Goal: Browse casually: Explore the website without a specific task or goal

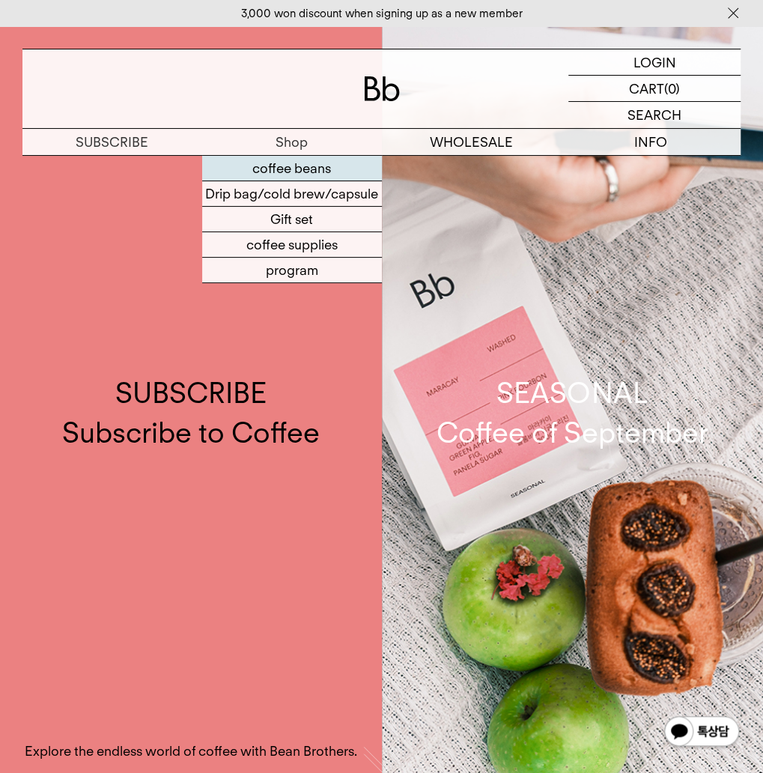
click at [303, 163] on font "coffee beans" at bounding box center [291, 168] width 79 height 16
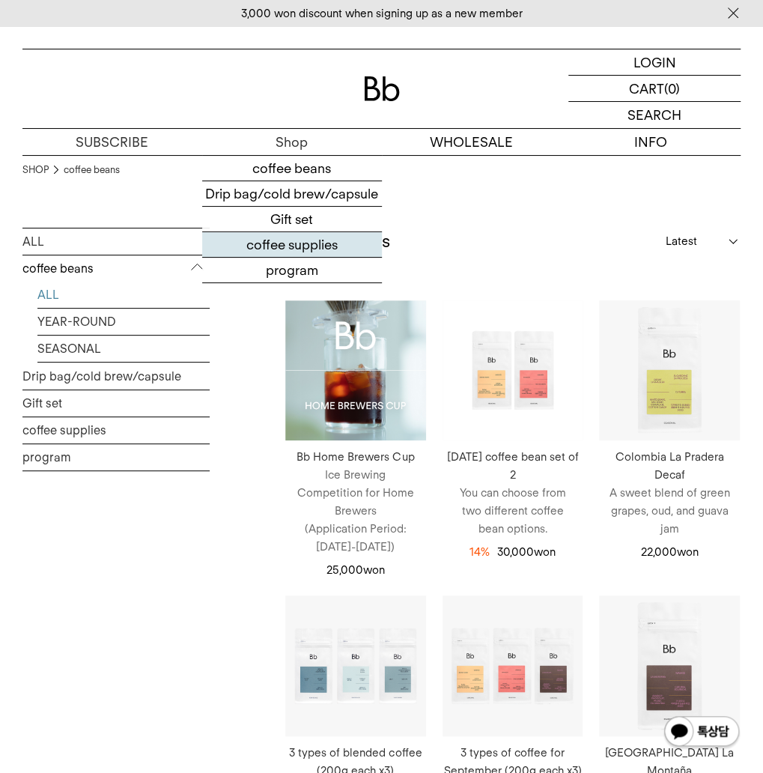
click at [291, 243] on font "coffee supplies" at bounding box center [291, 245] width 91 height 16
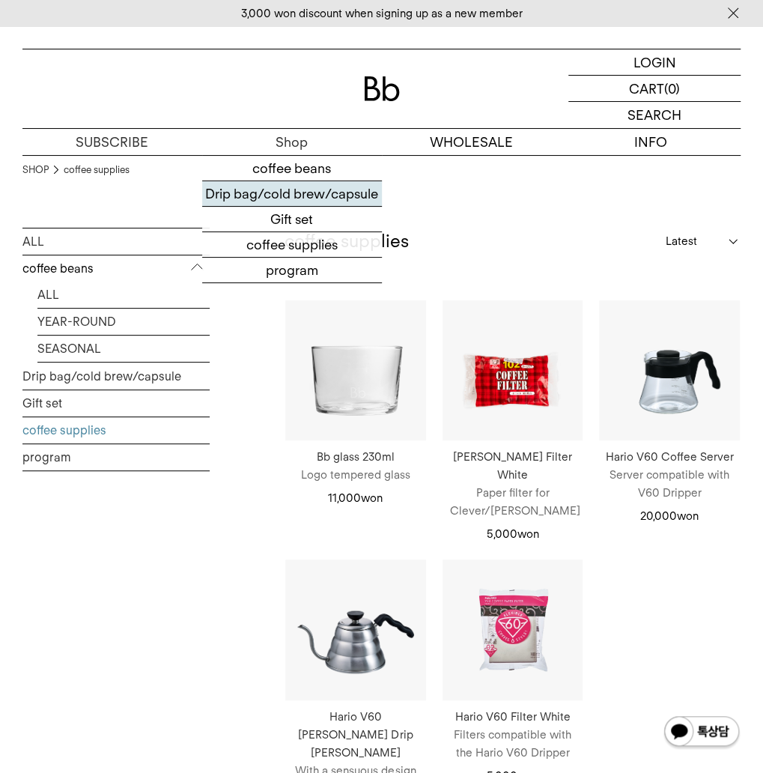
click at [328, 191] on font "Drip bag/cold brew/capsule" at bounding box center [291, 194] width 173 height 16
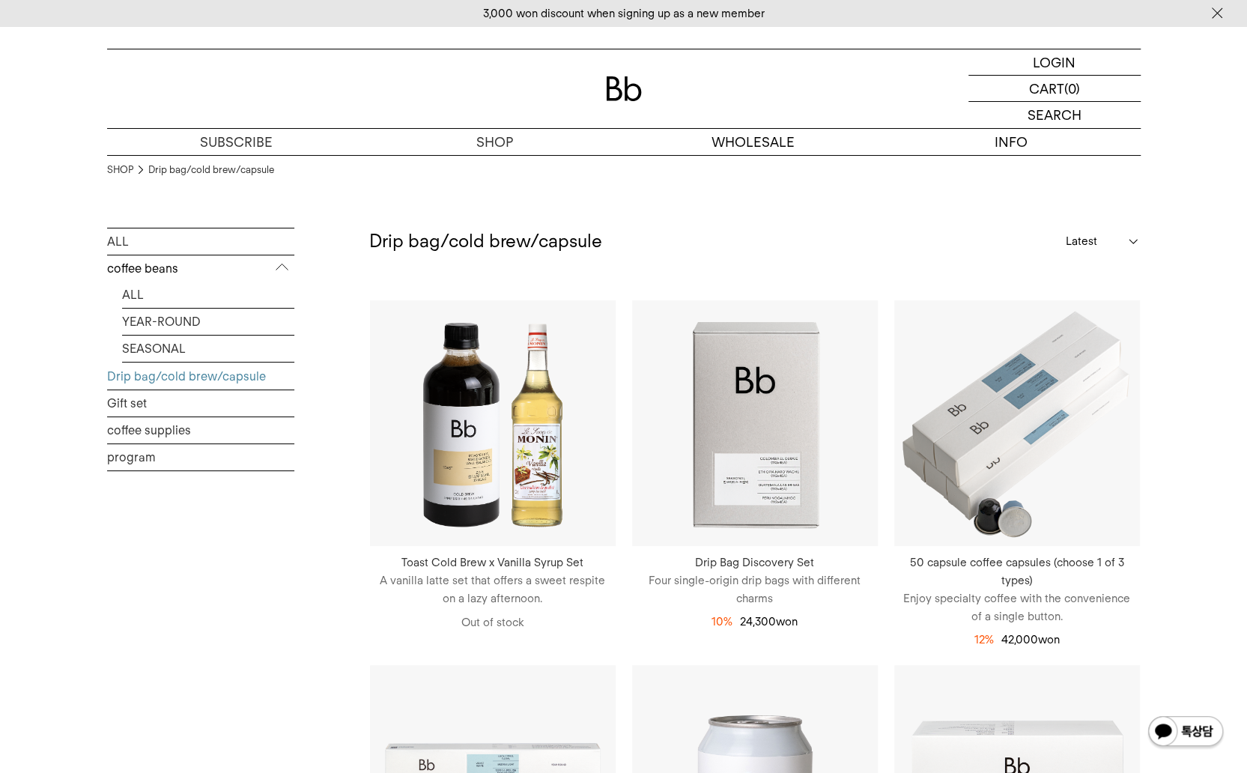
scroll to position [449, 0]
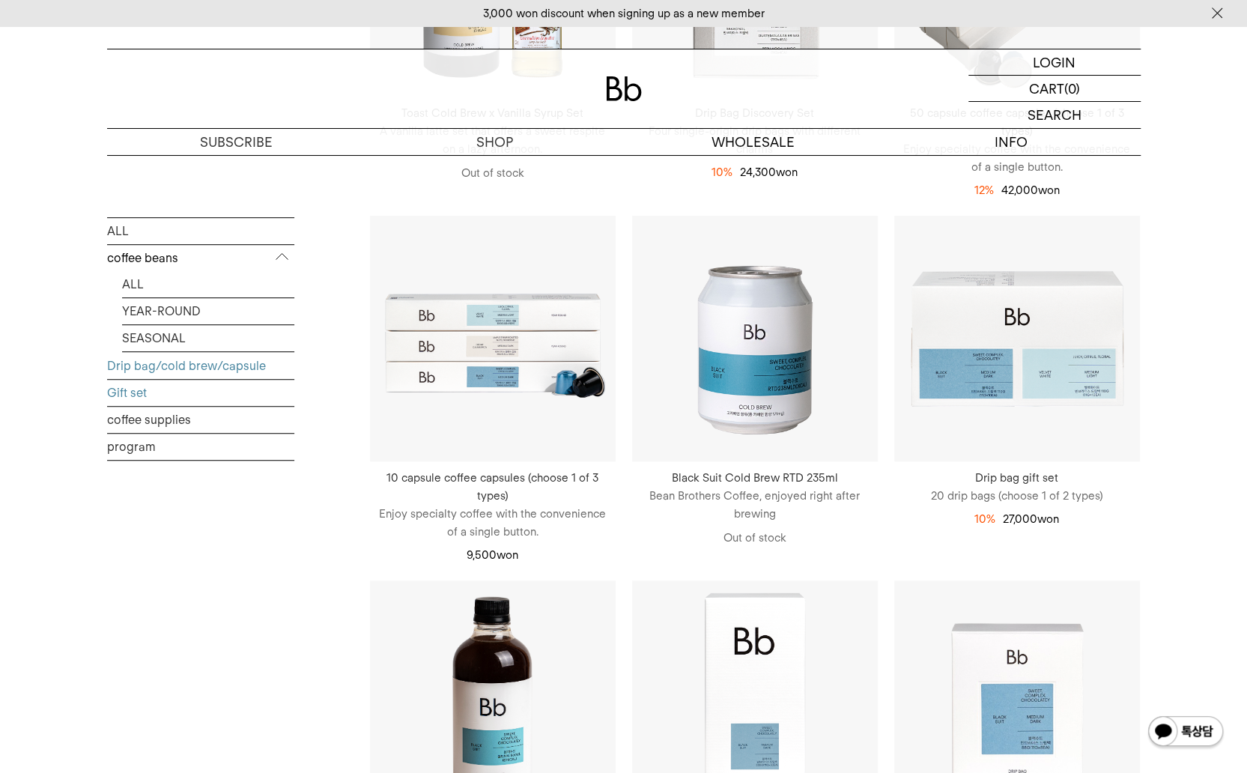
click at [144, 397] on font "Gift set" at bounding box center [127, 393] width 40 height 14
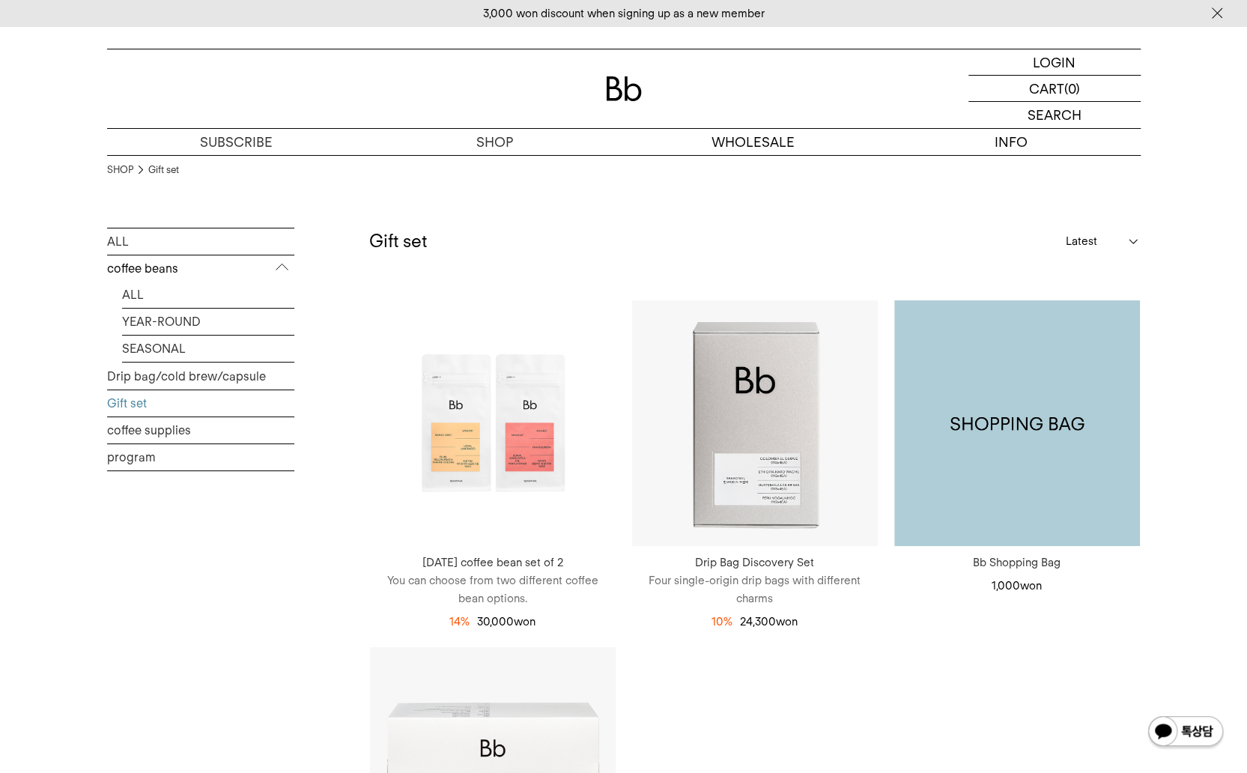
click at [1007, 416] on img at bounding box center [1017, 423] width 246 height 246
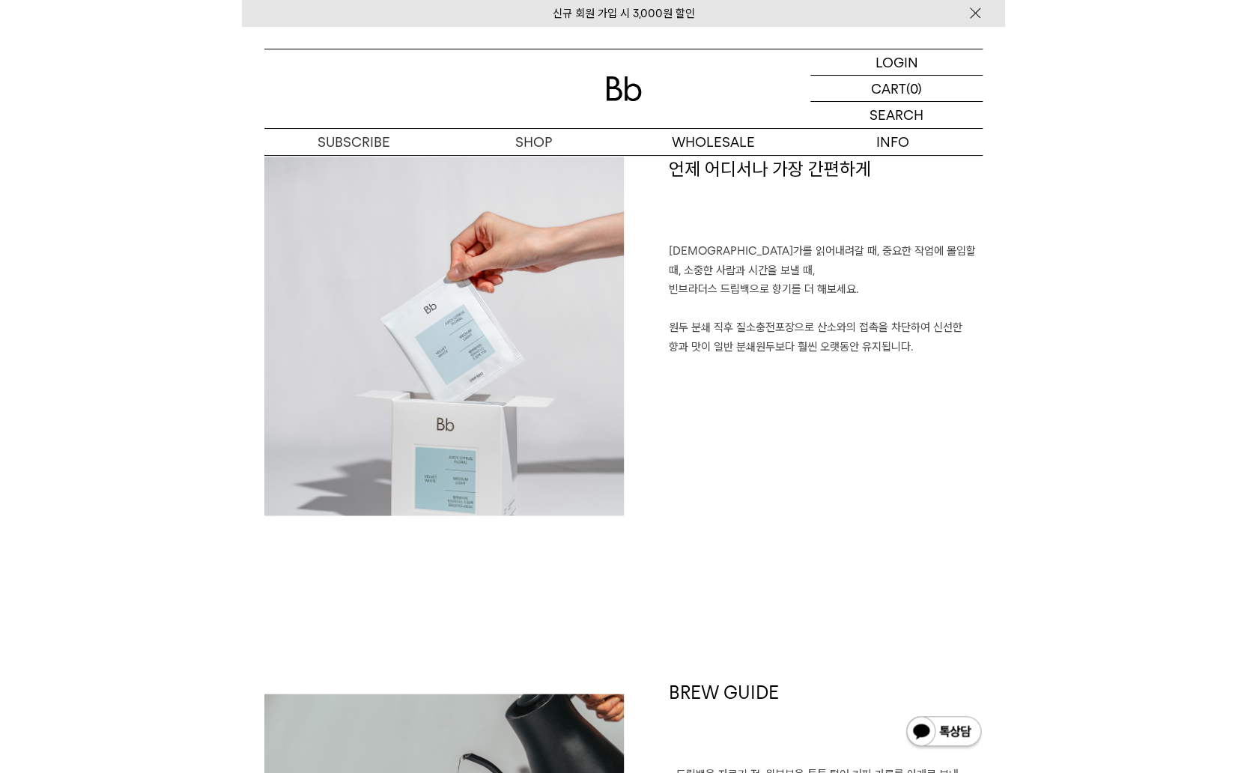
scroll to position [1056, 0]
